Goal: Navigation & Orientation: Find specific page/section

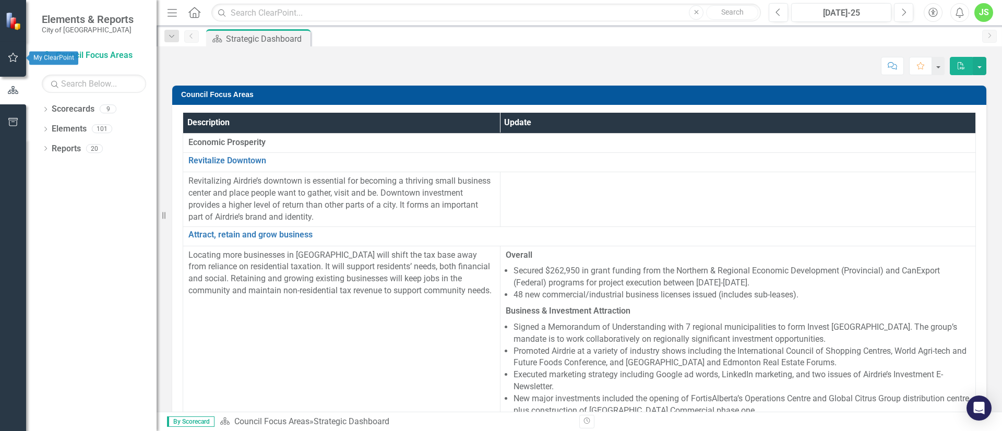
click at [16, 56] on icon "button" at bounding box center [13, 57] width 10 height 9
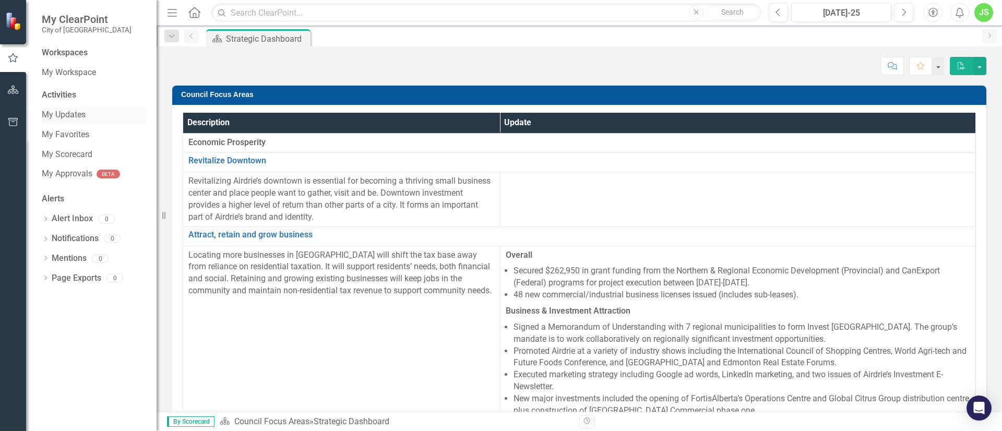
click at [52, 113] on link "My Updates" at bounding box center [94, 115] width 104 height 12
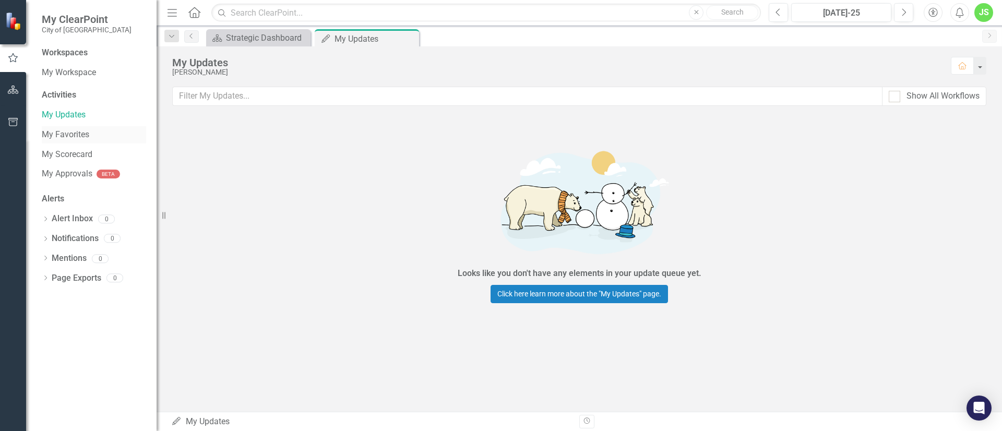
click at [64, 132] on link "My Favorites" at bounding box center [94, 135] width 104 height 12
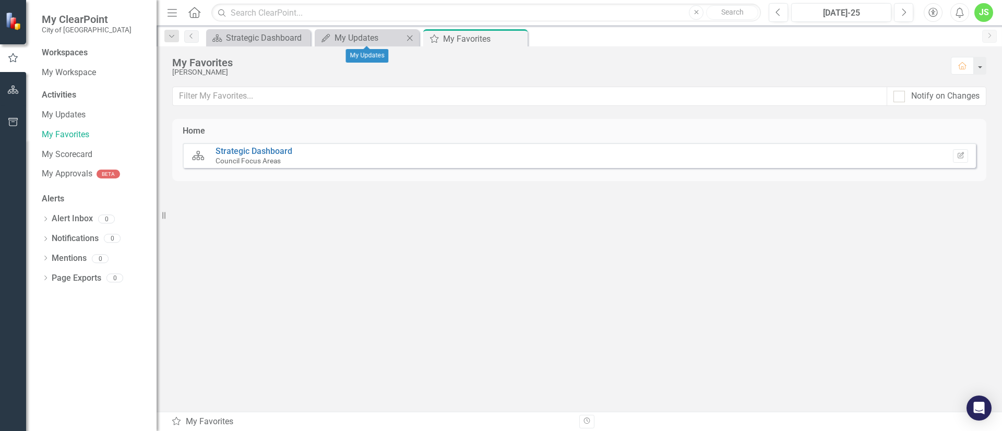
click at [409, 37] on icon at bounding box center [410, 38] width 6 height 6
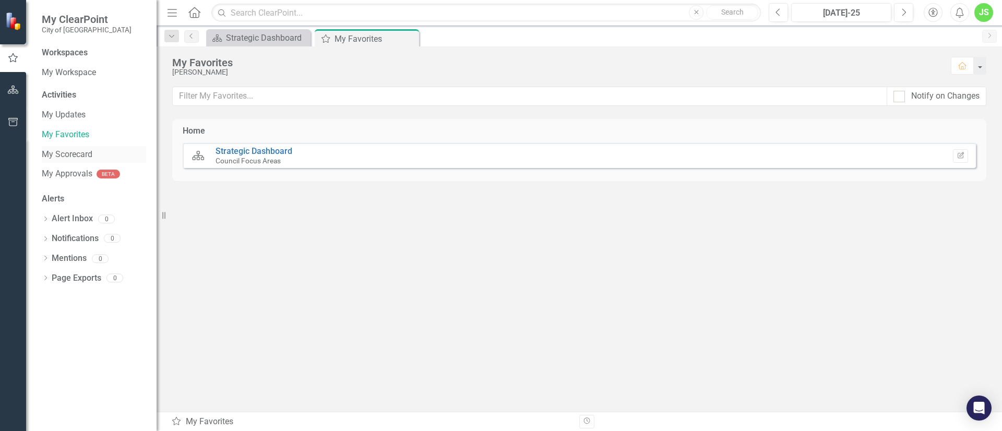
click at [62, 149] on link "My Scorecard" at bounding box center [94, 155] width 104 height 12
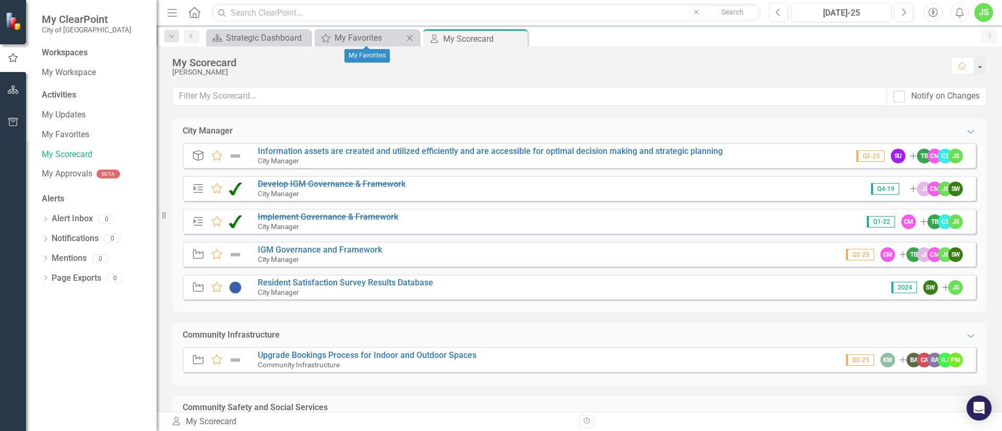
click at [408, 39] on icon "Close" at bounding box center [409, 38] width 10 height 8
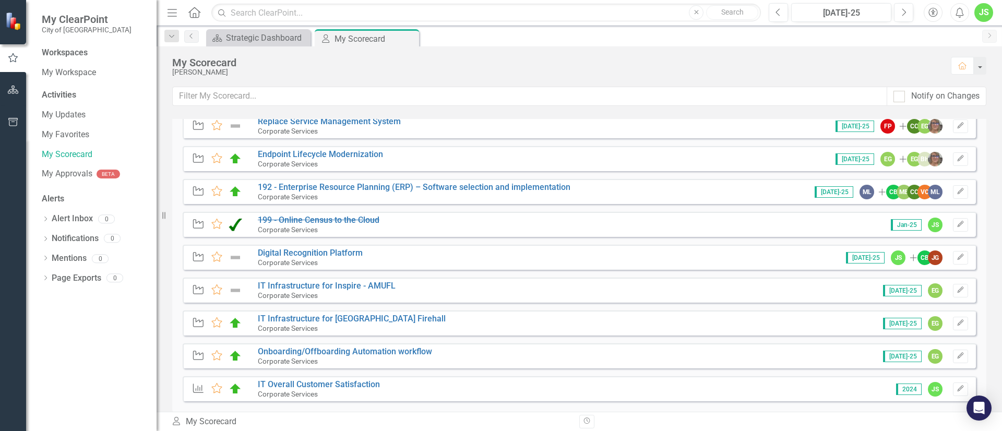
scroll to position [917, 0]
